Goal: Feedback & Contribution: Leave review/rating

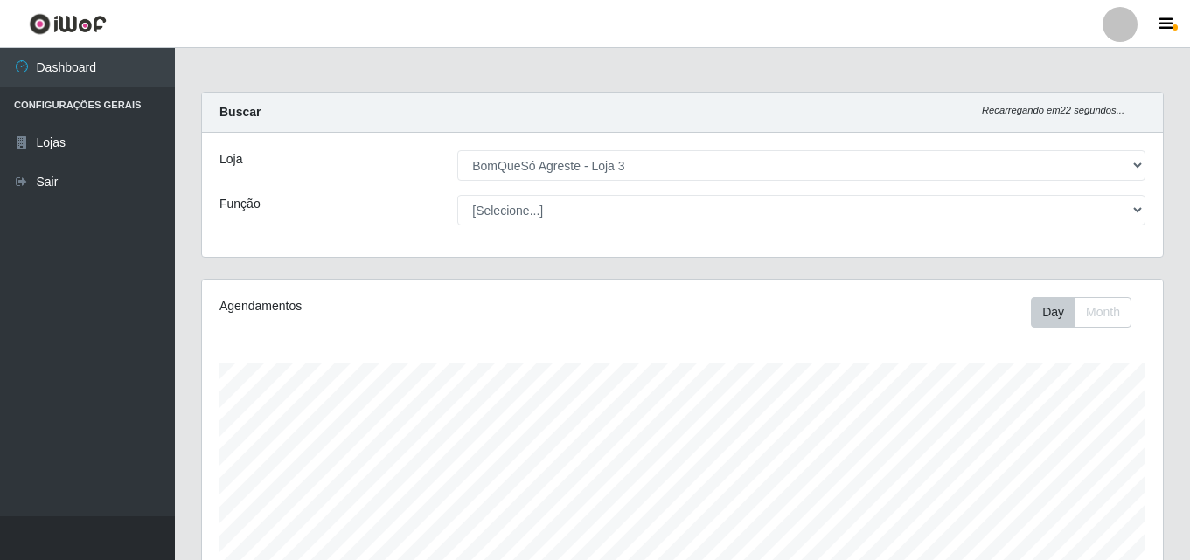
select select "215"
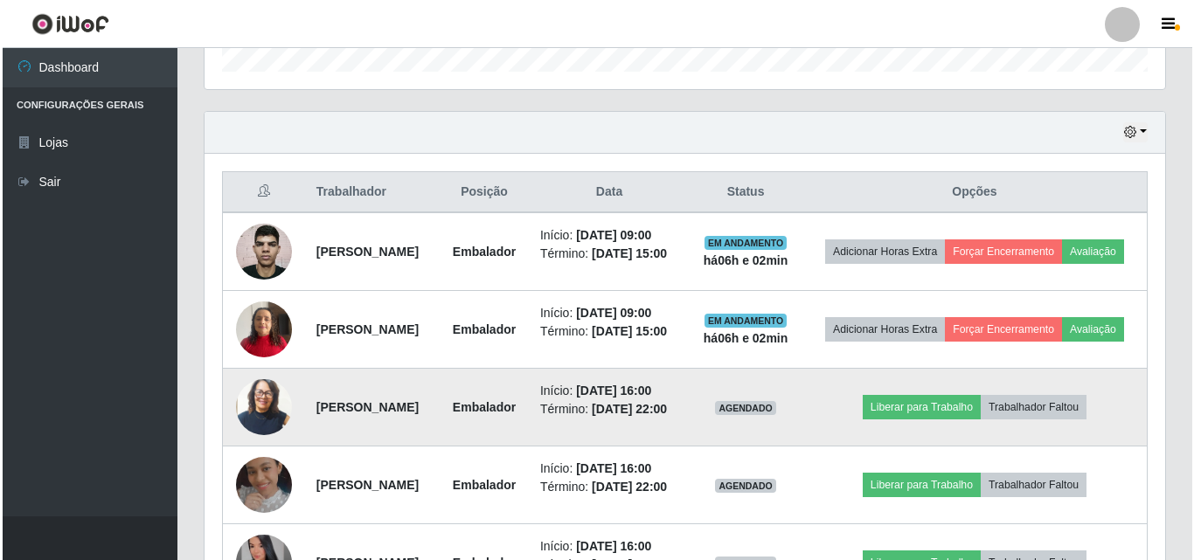
scroll to position [573, 0]
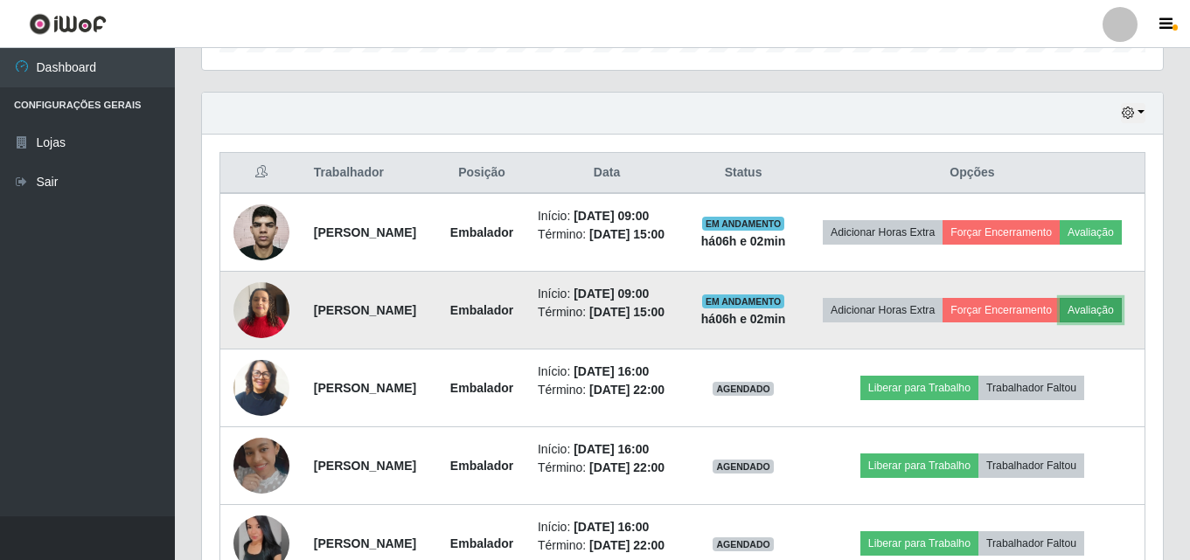
click at [1059, 323] on button "Avaliação" at bounding box center [1090, 310] width 62 height 24
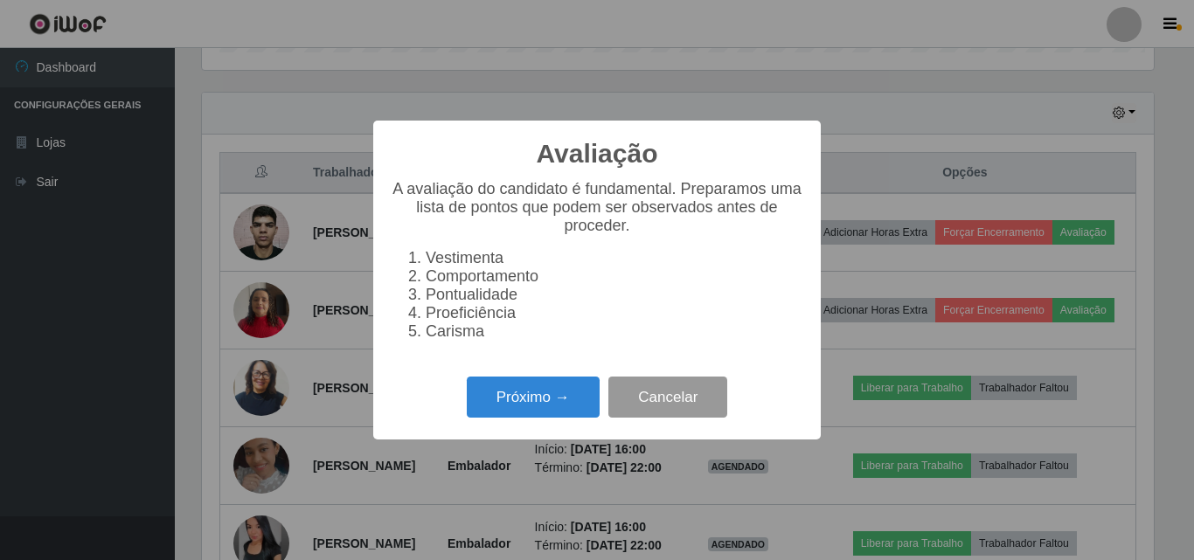
scroll to position [363, 952]
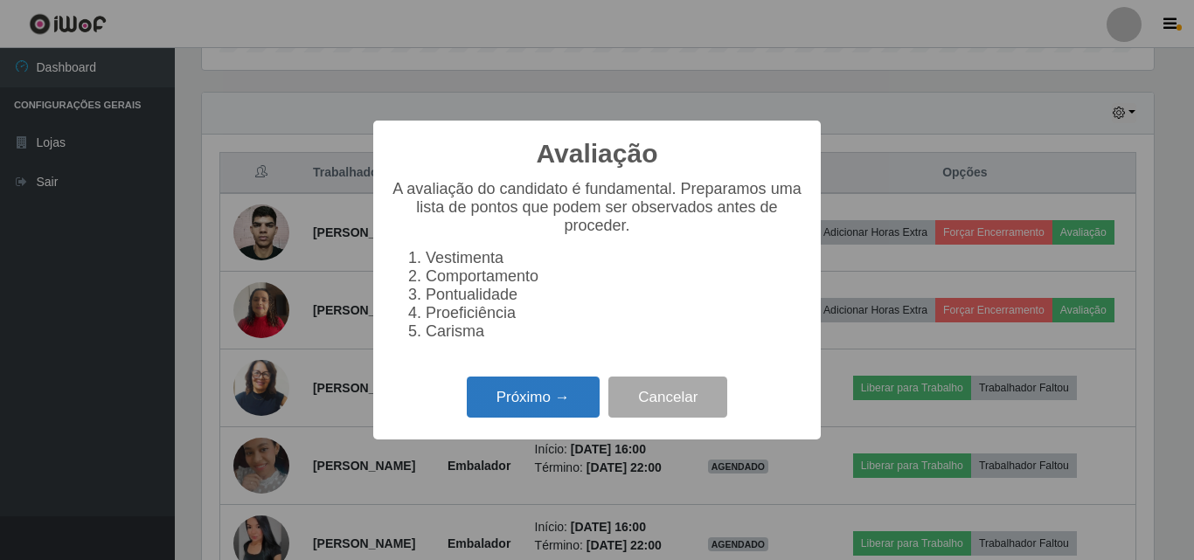
click at [565, 405] on button "Próximo →" at bounding box center [533, 397] width 133 height 41
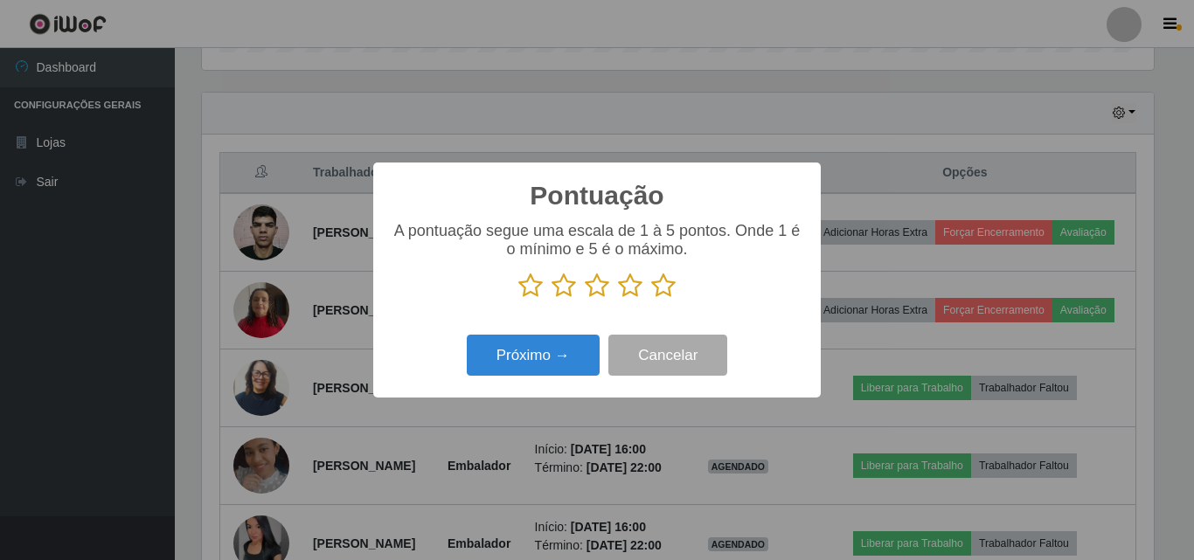
click at [653, 292] on icon at bounding box center [663, 286] width 24 height 26
click at [651, 299] on input "radio" at bounding box center [651, 299] width 0 height 0
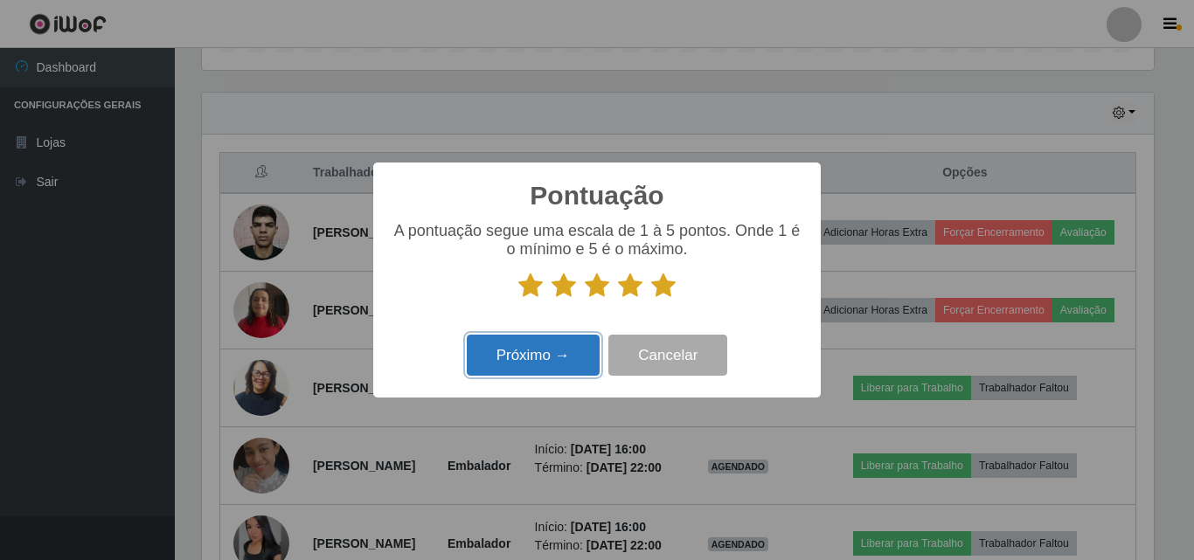
click at [546, 348] on button "Próximo →" at bounding box center [533, 355] width 133 height 41
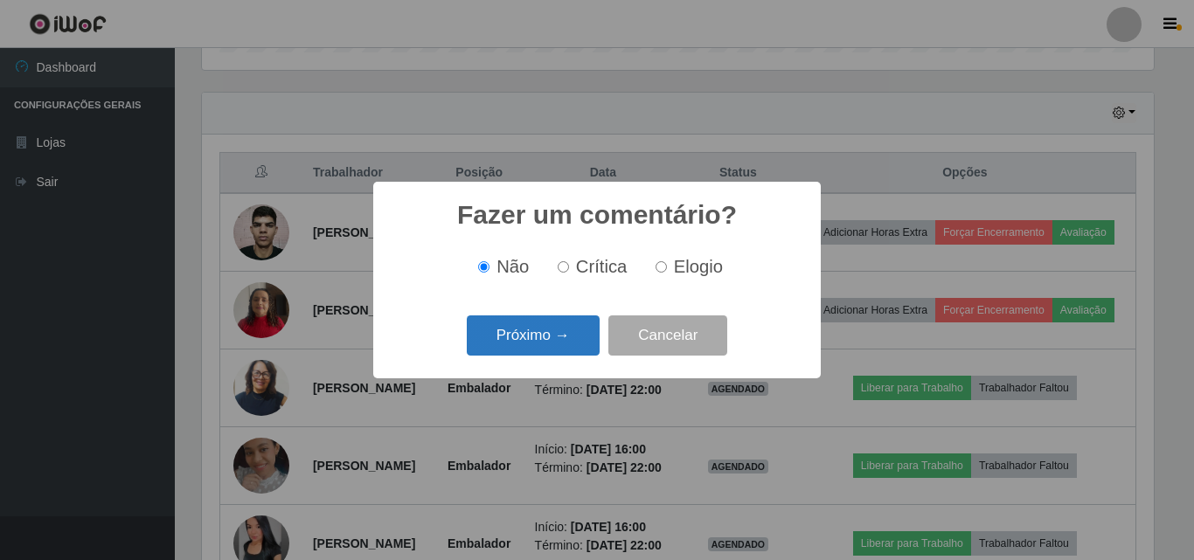
click at [531, 337] on button "Próximo →" at bounding box center [533, 336] width 133 height 41
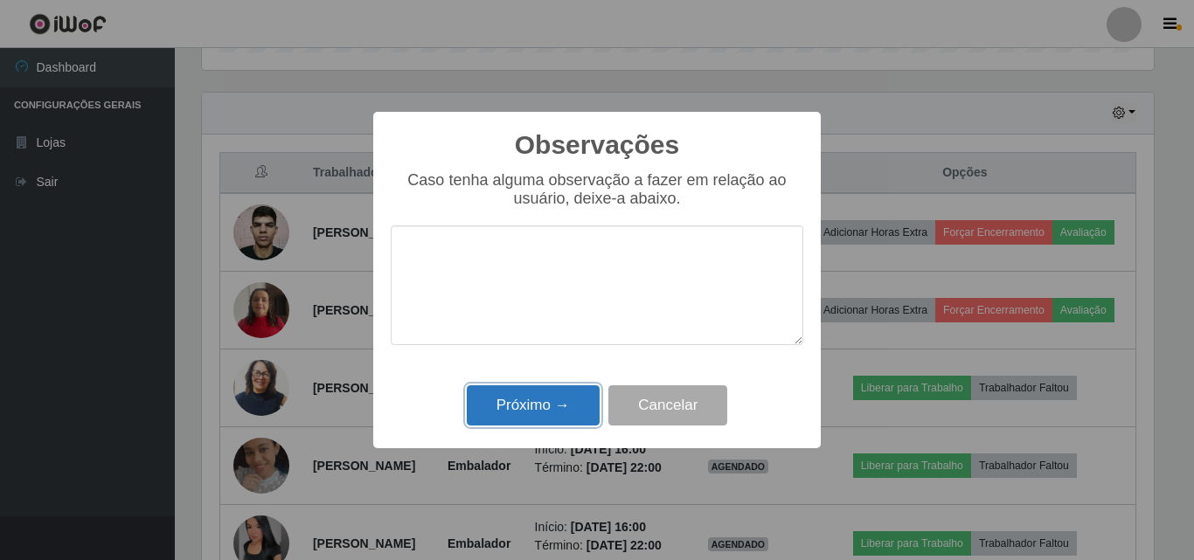
click at [551, 395] on button "Próximo →" at bounding box center [533, 406] width 133 height 41
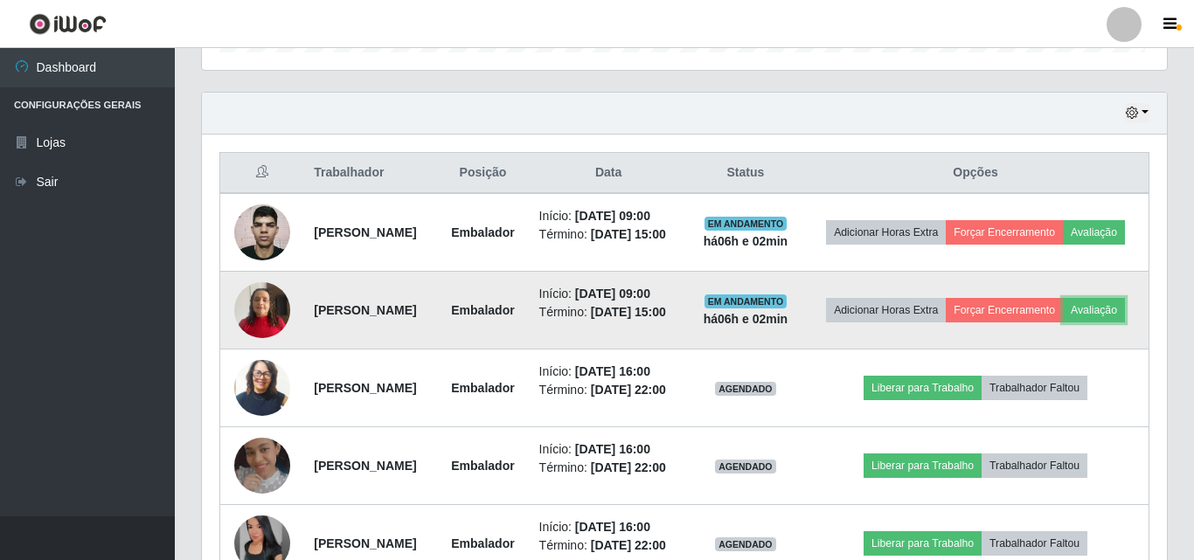
scroll to position [363, 961]
click at [1059, 310] on button "Forçar Encerramento" at bounding box center [1000, 310] width 117 height 24
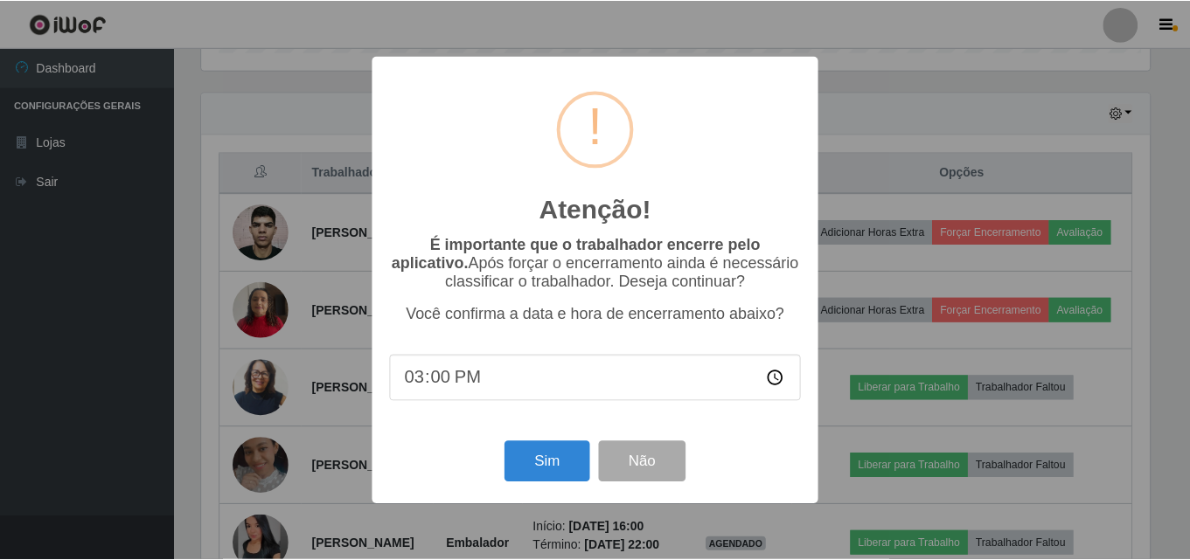
scroll to position [363, 952]
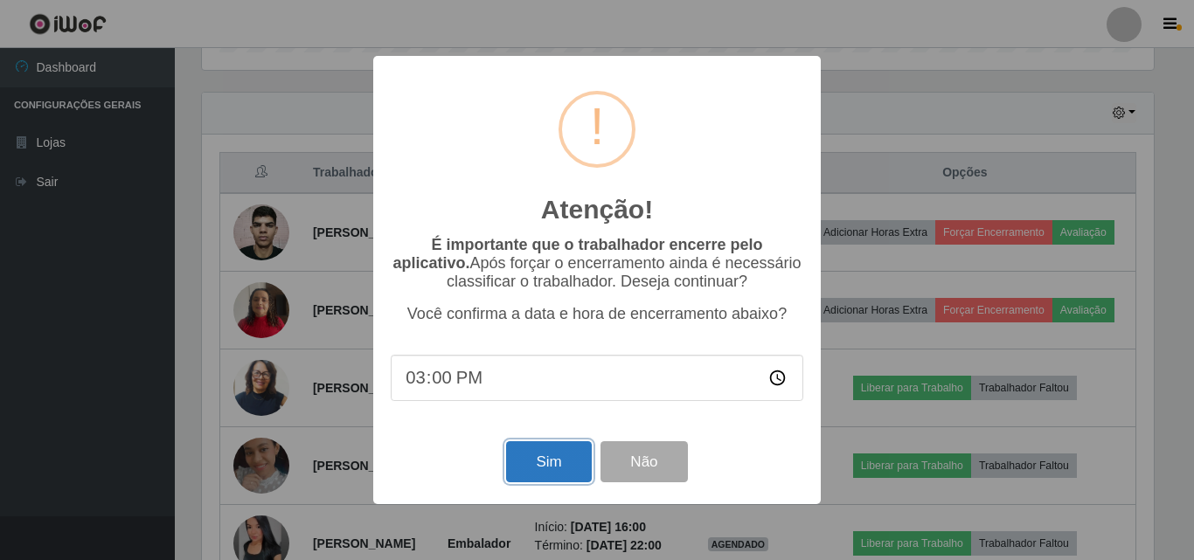
click at [552, 471] on button "Sim" at bounding box center [548, 461] width 85 height 41
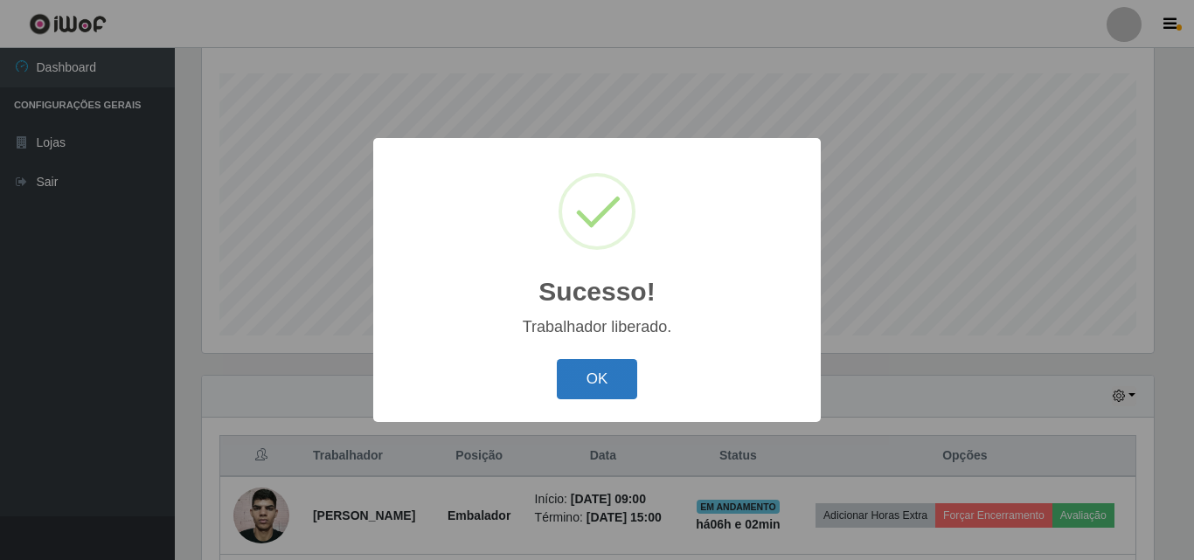
click at [580, 382] on button "OK" at bounding box center [597, 379] width 81 height 41
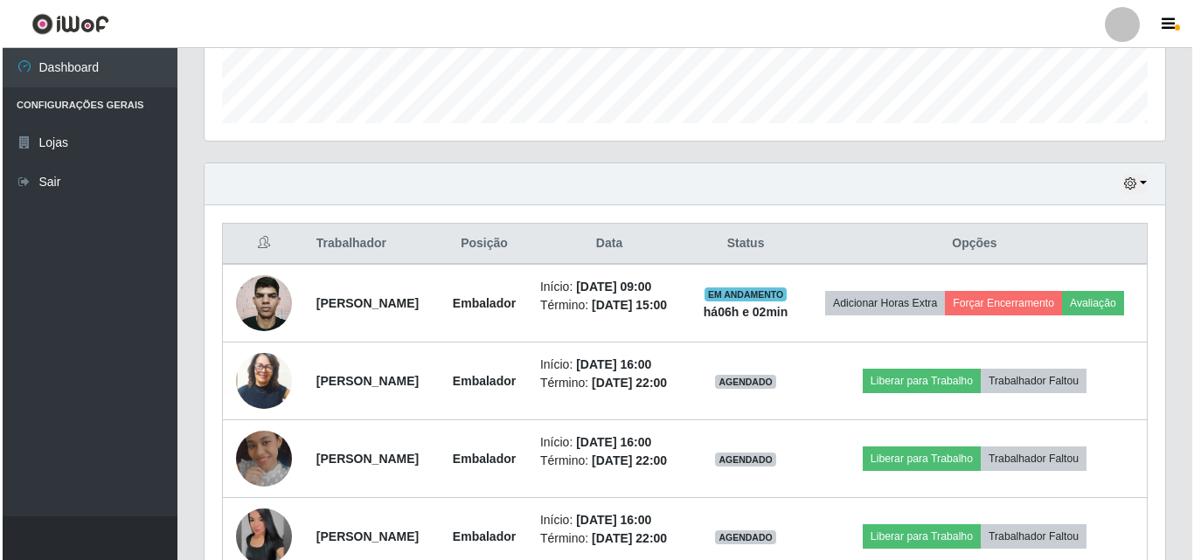
scroll to position [482, 0]
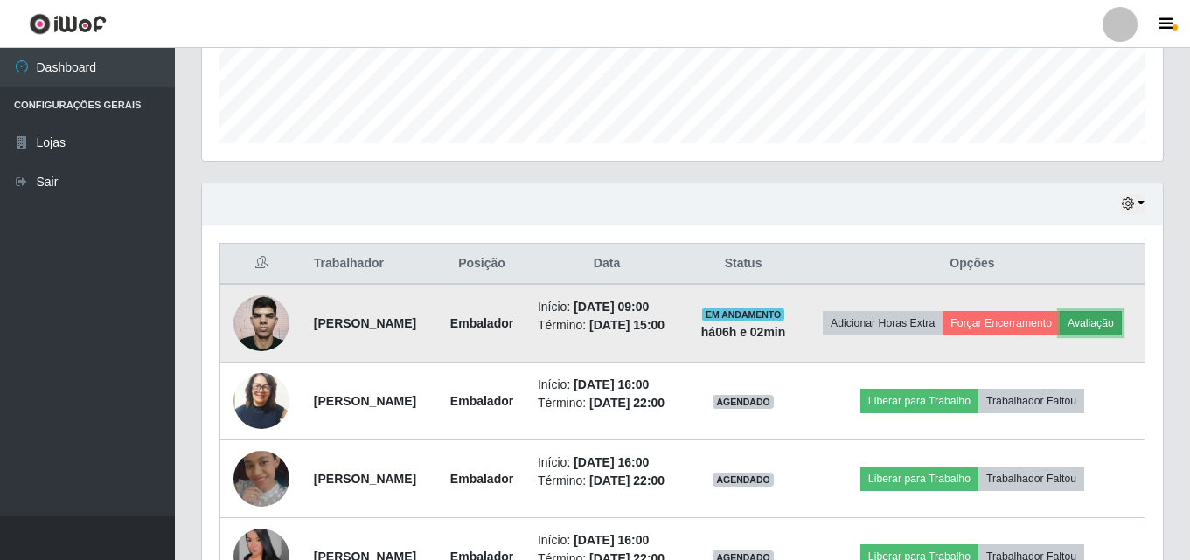
click at [1059, 336] on button "Avaliação" at bounding box center [1090, 323] width 62 height 24
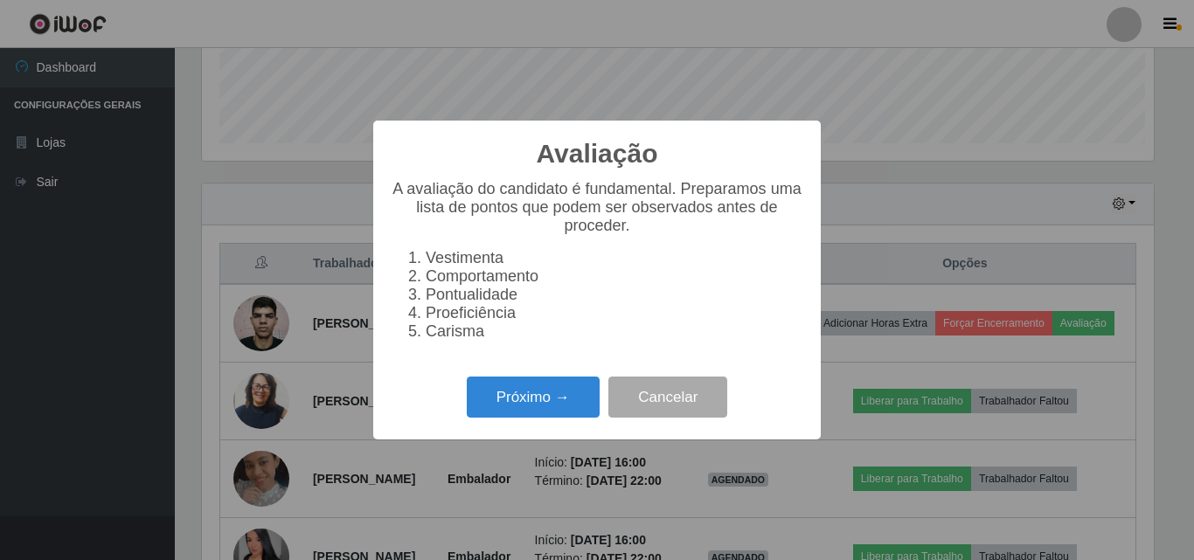
scroll to position [363, 952]
click at [572, 413] on button "Próximo →" at bounding box center [533, 397] width 133 height 41
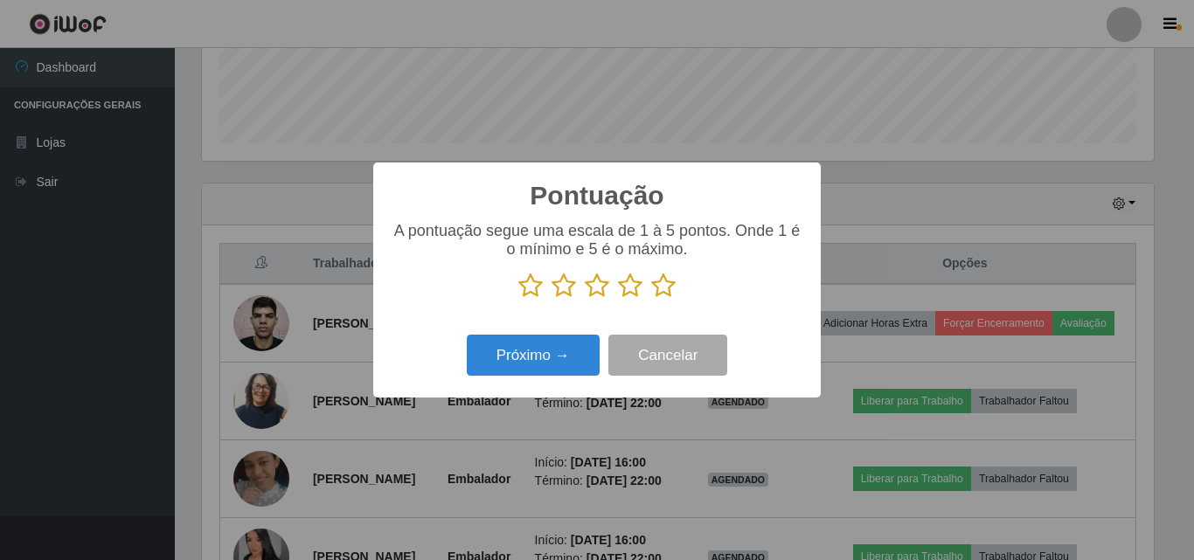
click at [666, 289] on icon at bounding box center [663, 286] width 24 height 26
click at [651, 299] on input "radio" at bounding box center [651, 299] width 0 height 0
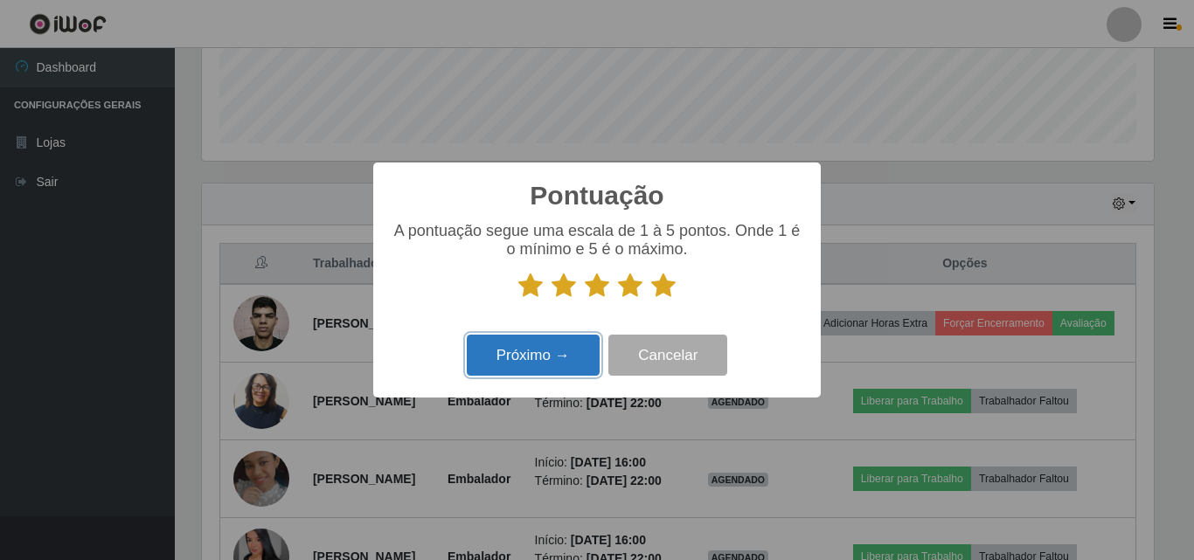
click at [583, 353] on button "Próximo →" at bounding box center [533, 355] width 133 height 41
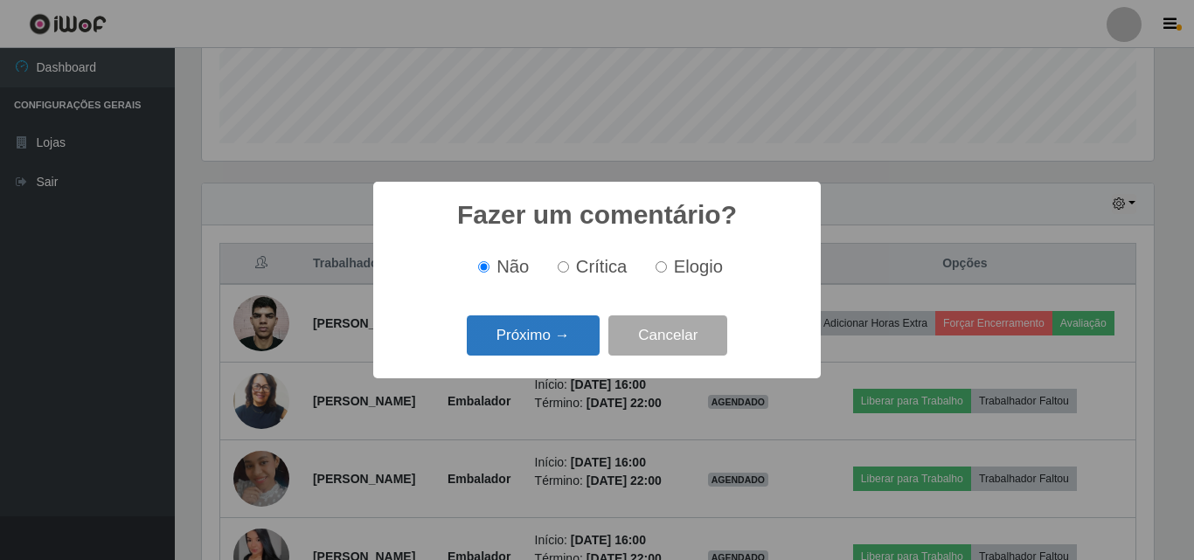
click at [583, 346] on button "Próximo →" at bounding box center [533, 336] width 133 height 41
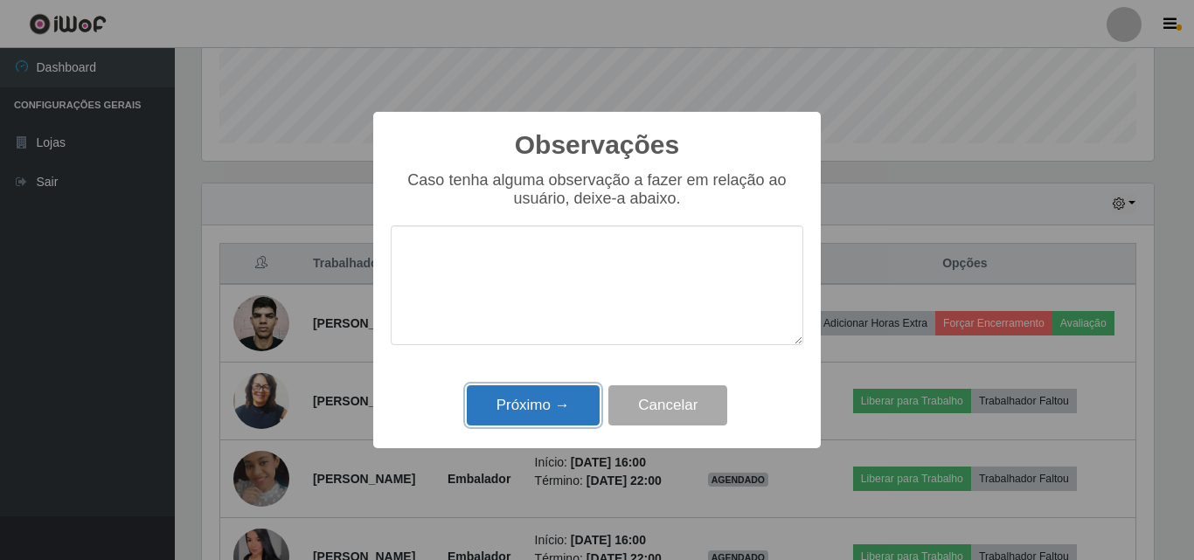
click at [577, 407] on button "Próximo →" at bounding box center [533, 406] width 133 height 41
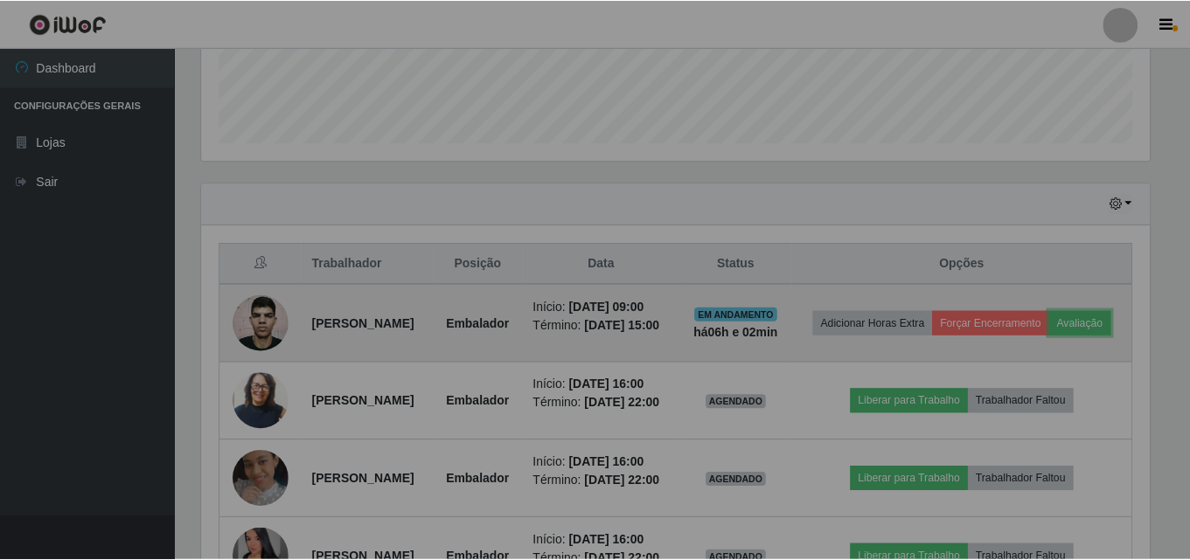
scroll to position [363, 961]
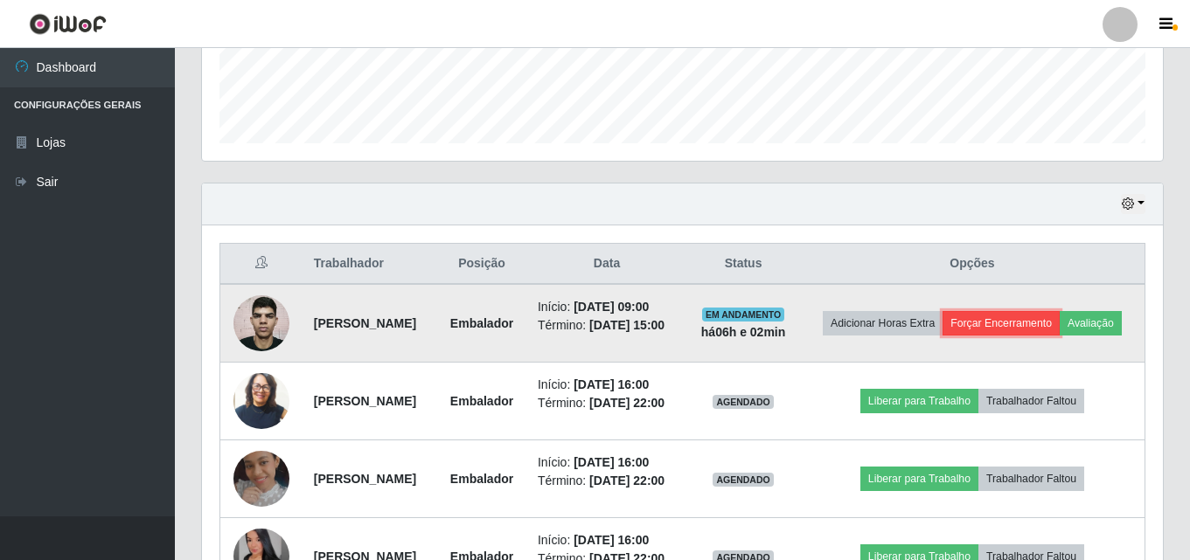
click at [1059, 314] on button "Forçar Encerramento" at bounding box center [1000, 323] width 117 height 24
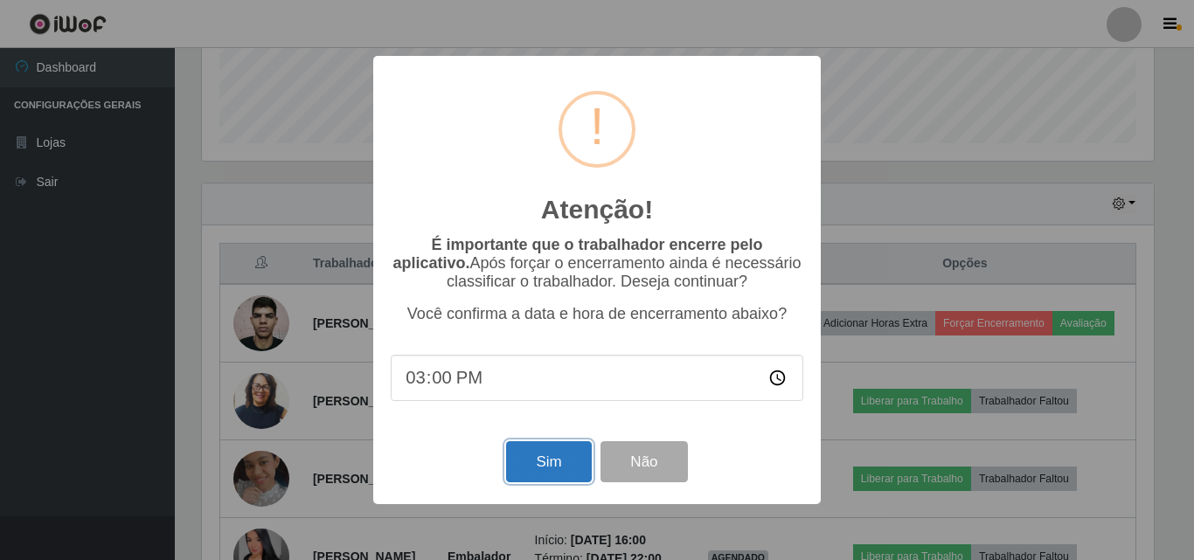
click at [528, 468] on button "Sim" at bounding box center [548, 461] width 85 height 41
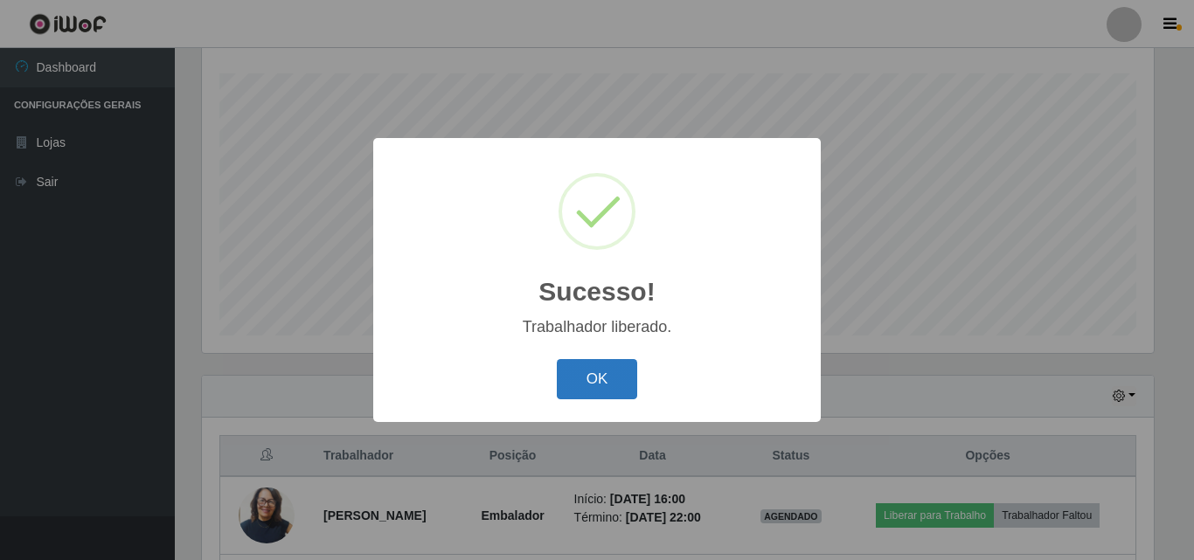
click at [577, 382] on button "OK" at bounding box center [597, 379] width 81 height 41
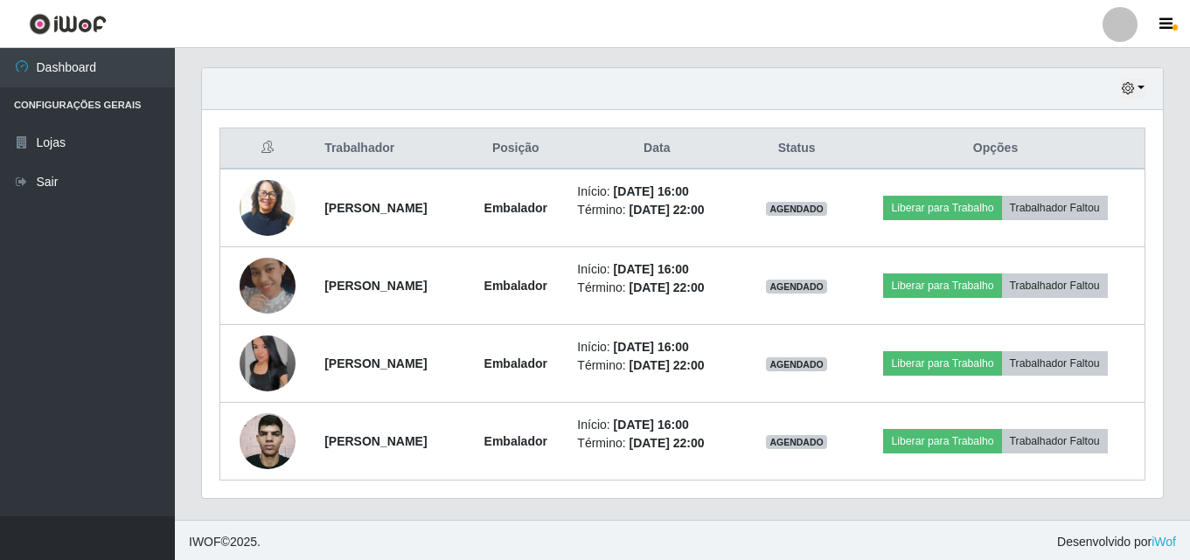
scroll to position [0, 0]
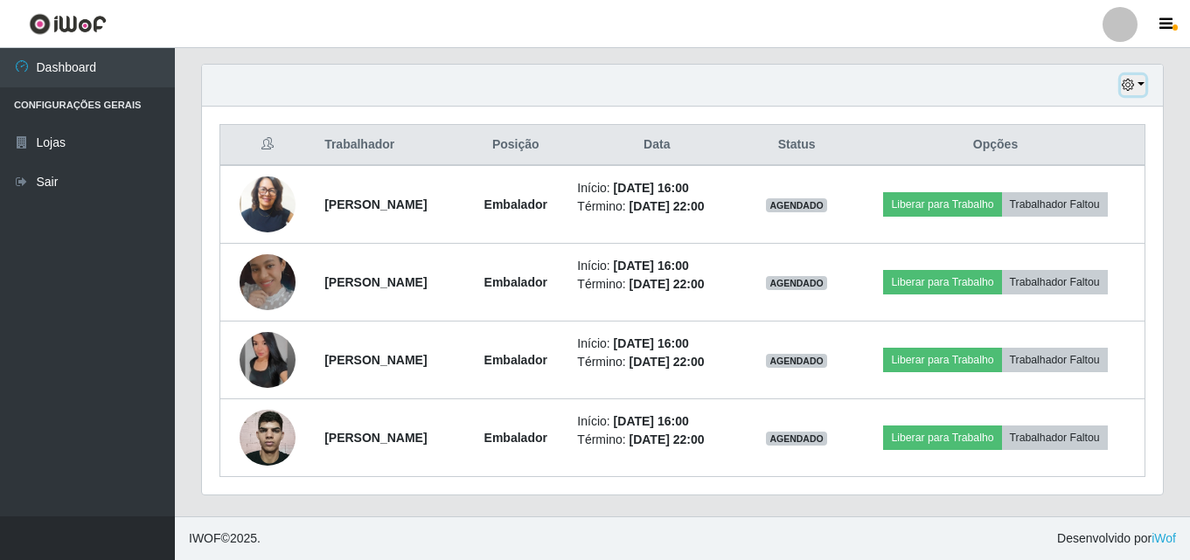
click at [1142, 89] on button "button" at bounding box center [1133, 85] width 24 height 20
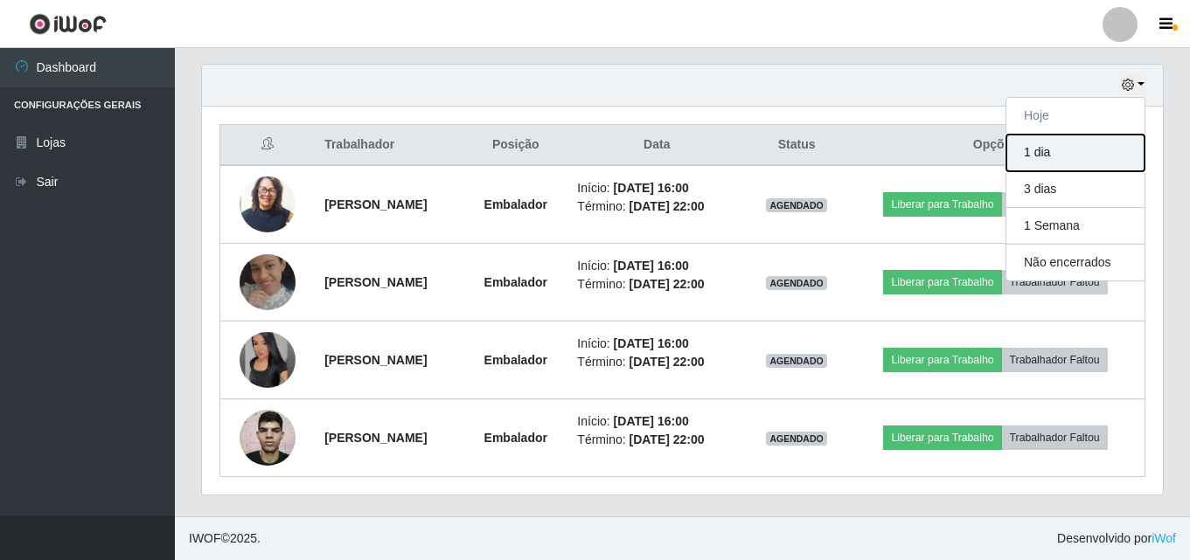
click at [1066, 153] on button "1 dia" at bounding box center [1075, 153] width 138 height 37
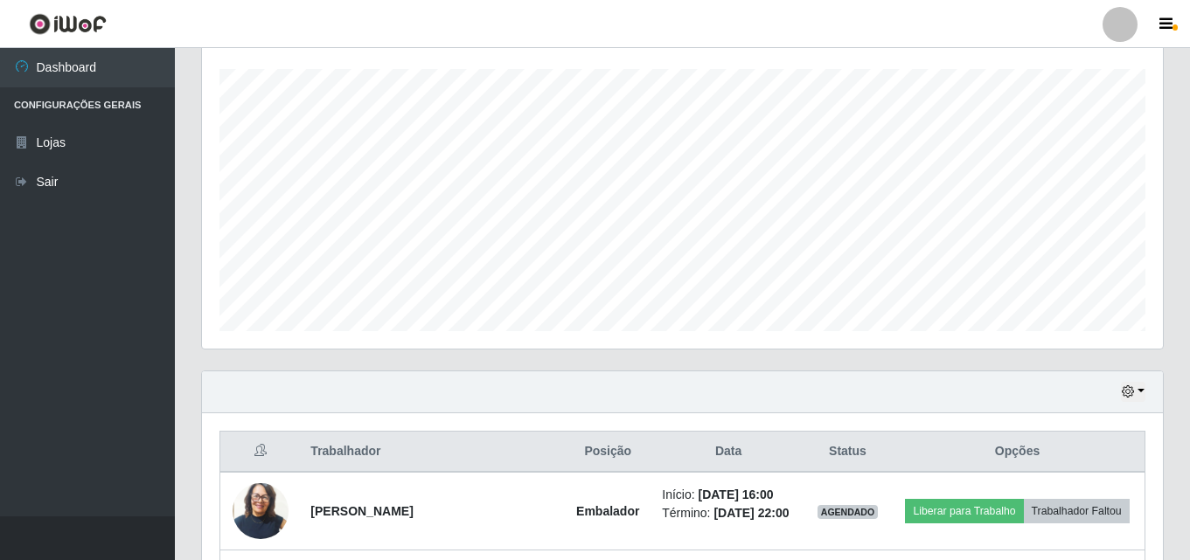
scroll to position [281, 0]
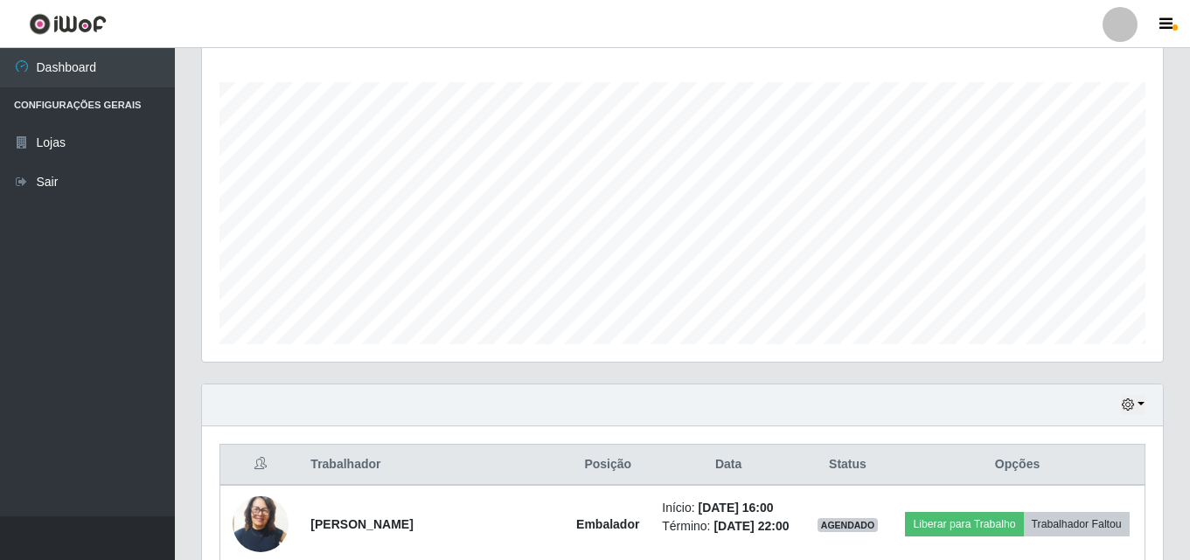
click at [1150, 411] on div "Hoje 1 dia 3 dias 1 Semana Não encerrados" at bounding box center [682, 406] width 961 height 42
click at [1134, 411] on icon "button" at bounding box center [1128, 405] width 12 height 12
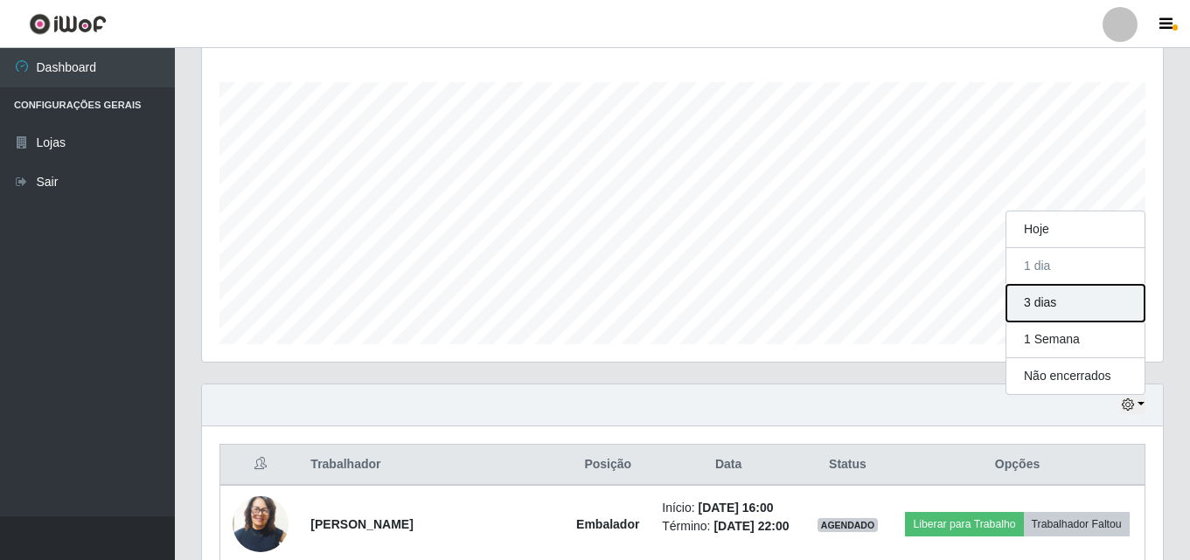
click at [1084, 300] on button "3 dias" at bounding box center [1075, 303] width 138 height 37
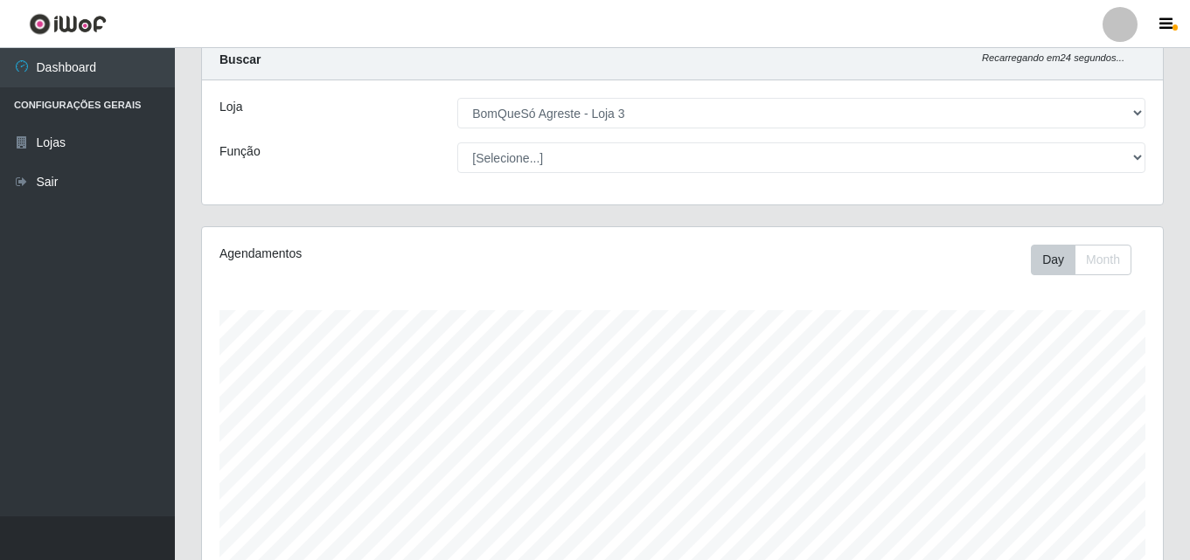
scroll to position [0, 0]
